Goal: Find specific page/section: Find specific page/section

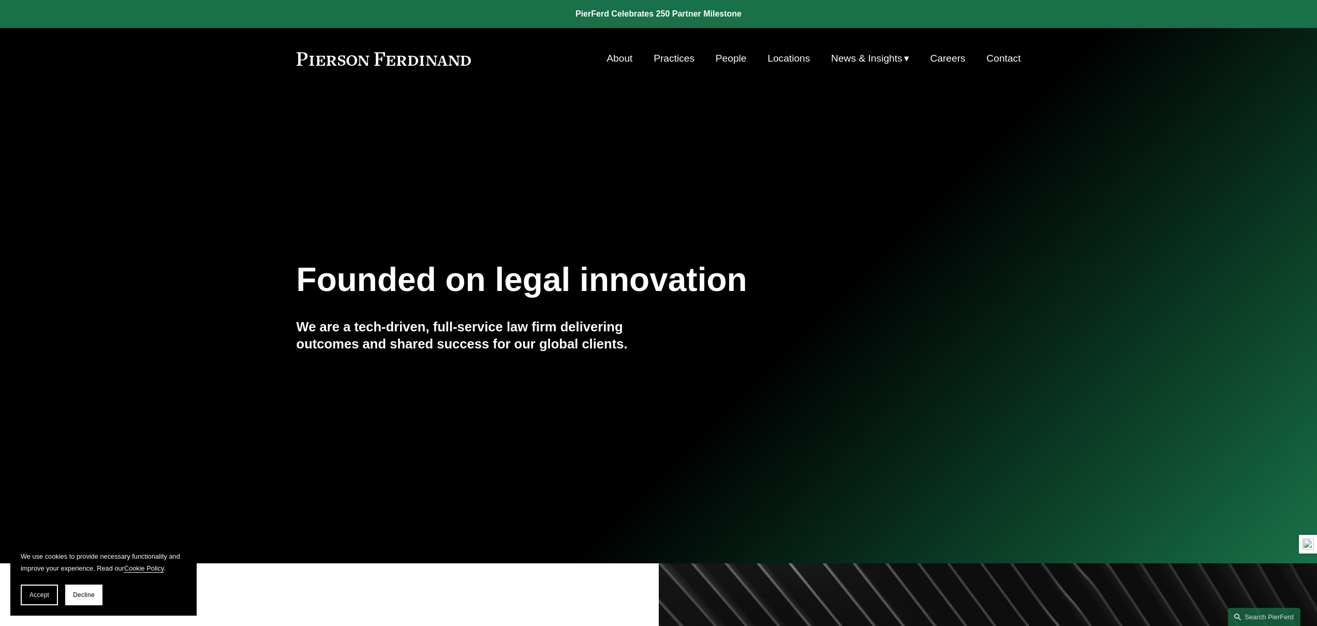
click at [742, 56] on link "People" at bounding box center [731, 59] width 31 height 20
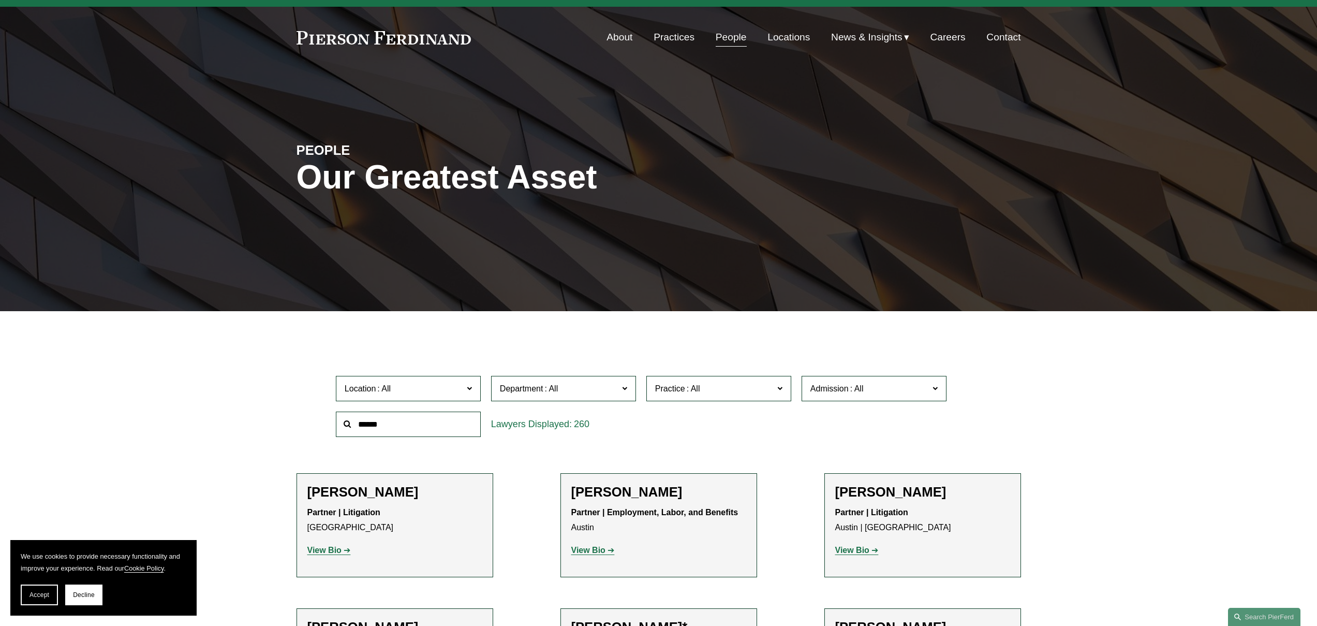
scroll to position [73, 0]
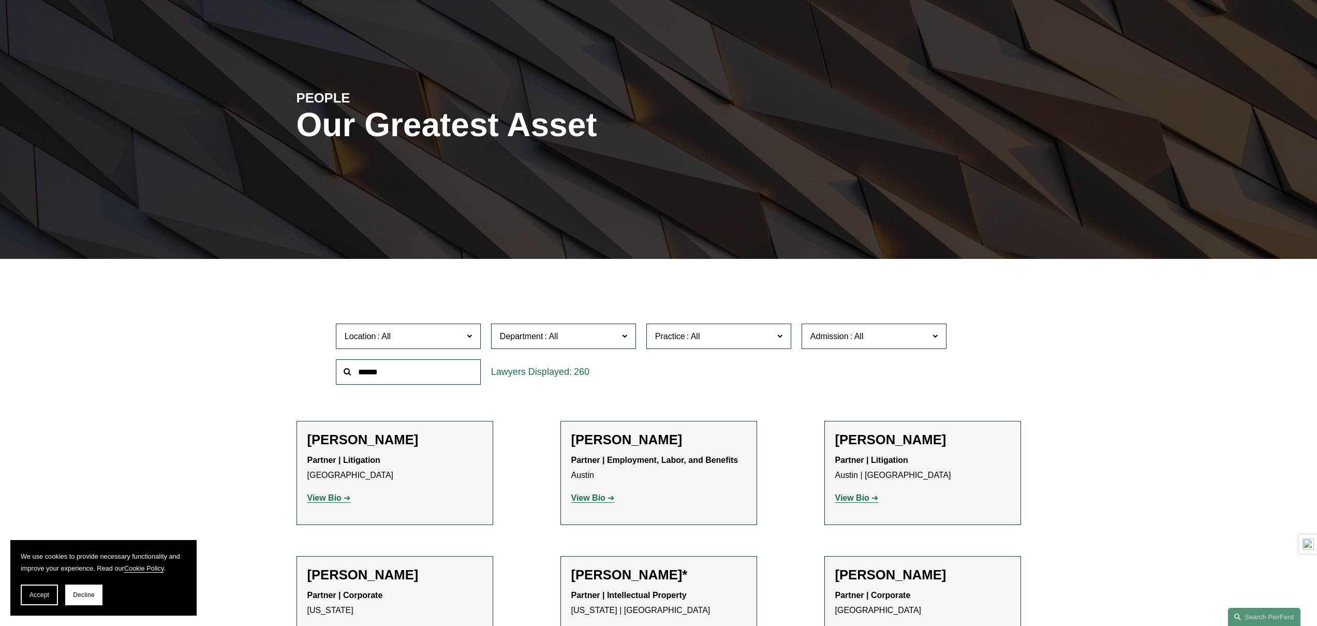
click at [395, 373] on input "text" at bounding box center [408, 371] width 145 height 25
type input "********"
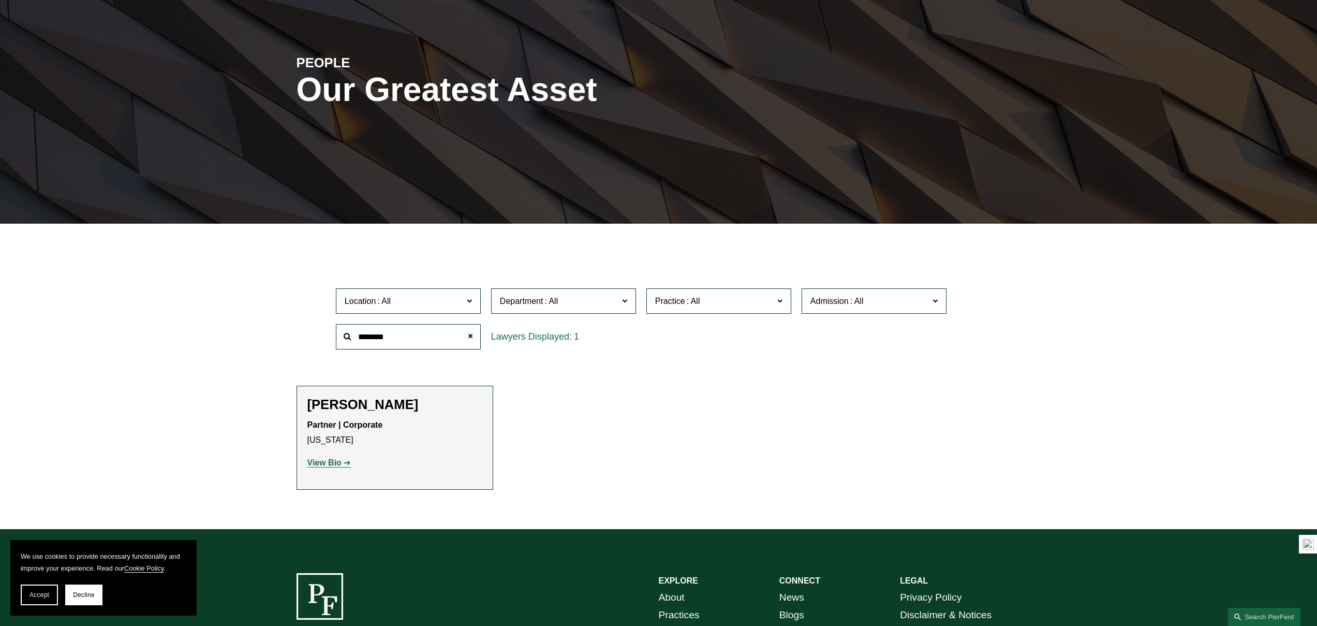
scroll to position [268, 0]
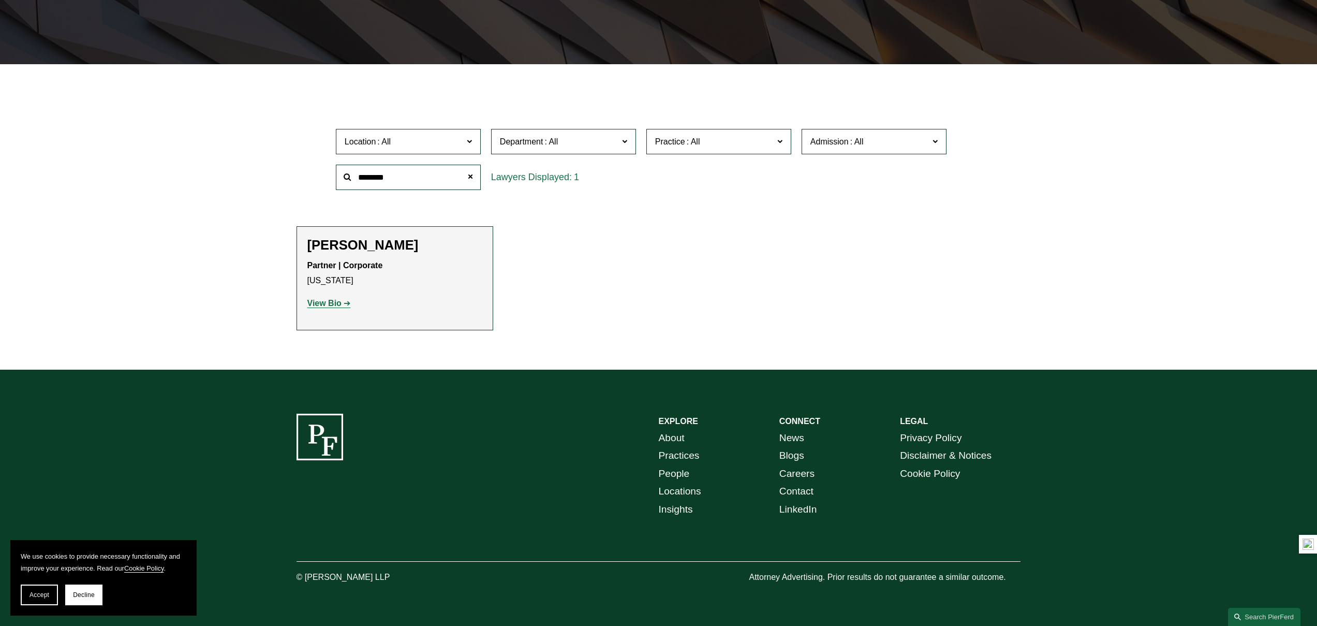
click at [322, 307] on strong "View Bio" at bounding box center [324, 303] width 34 height 9
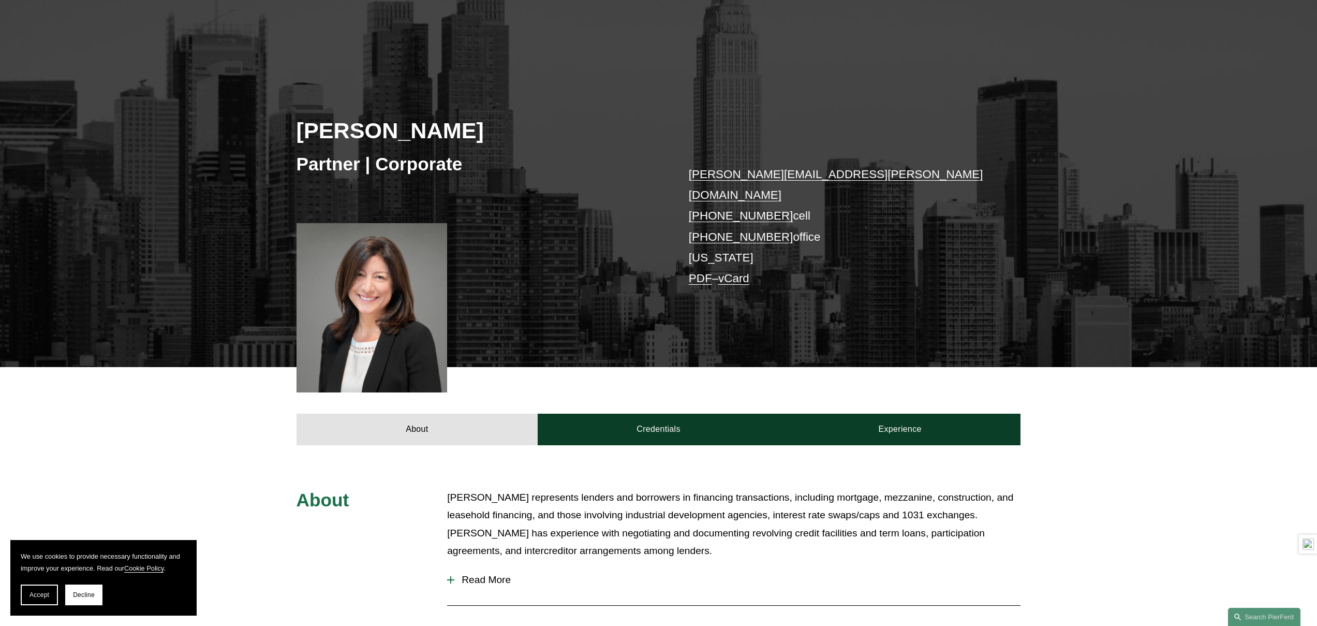
scroll to position [76, 0]
